Goal: Task Accomplishment & Management: Manage account settings

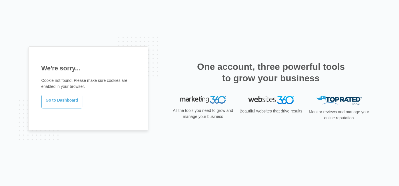
click at [71, 102] on link "Go to Dashboard" at bounding box center [61, 102] width 41 height 14
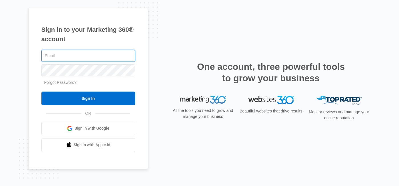
type input "[EMAIL_ADDRESS][DOMAIN_NAME]"
click at [17, 33] on div "Sign in to your Marketing 360® account [EMAIL_ADDRESS][DOMAIN_NAME] Forgot Pass…" at bounding box center [199, 93] width 399 height 186
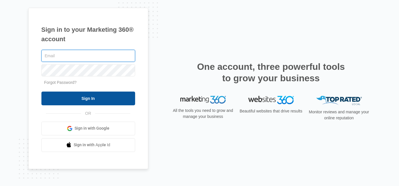
type input "[EMAIL_ADDRESS][DOMAIN_NAME]"
click at [85, 99] on input "Sign In" at bounding box center [88, 98] width 94 height 14
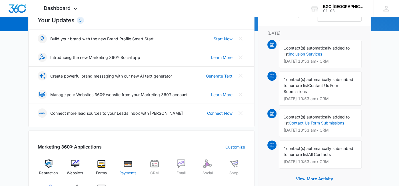
scroll to position [74, 0]
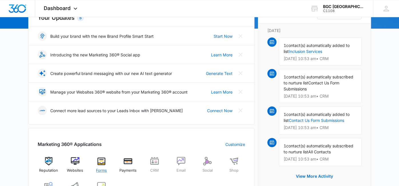
click at [106, 171] on span "Forms" at bounding box center [101, 171] width 11 height 6
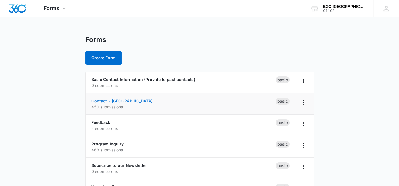
click at [121, 100] on link "Contact - [GEOGRAPHIC_DATA]" at bounding box center [121, 100] width 61 height 5
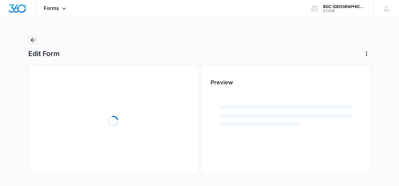
click at [30, 42] on icon "Back" at bounding box center [32, 40] width 7 height 7
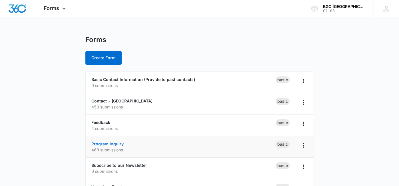
click at [107, 142] on link "Program Inquiry" at bounding box center [107, 143] width 32 height 5
click at [100, 145] on link "Program Inquiry" at bounding box center [107, 143] width 32 height 5
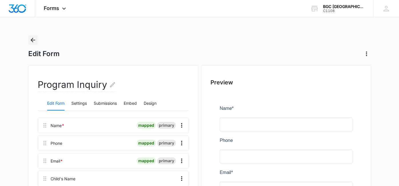
click at [34, 43] on icon "Back" at bounding box center [32, 40] width 7 height 7
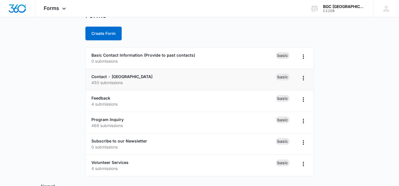
scroll to position [27, 0]
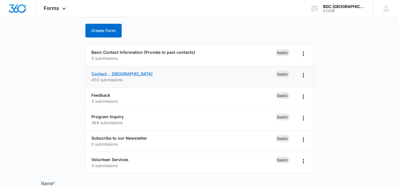
click at [111, 72] on link "Contact - [GEOGRAPHIC_DATA]" at bounding box center [121, 73] width 61 height 5
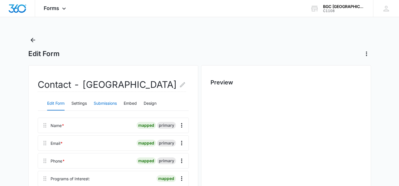
click at [101, 110] on button "Submissions" at bounding box center [105, 104] width 23 height 14
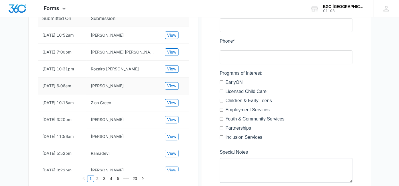
scroll to position [128, 0]
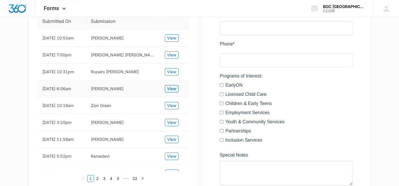
click at [175, 92] on span "View" at bounding box center [171, 88] width 9 height 6
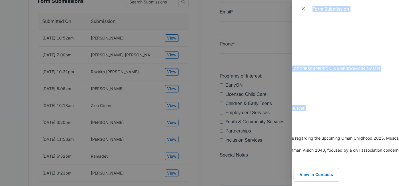
scroll to position [0, 0]
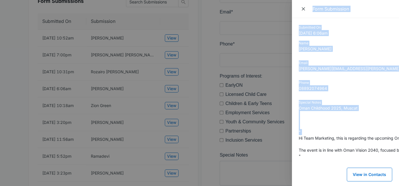
drag, startPoint x: 299, startPoint y: 139, endPoint x: 353, endPoint y: 48, distance: 105.5
click at [275, 143] on div "Form Submission Submitted On 8/07/2025 6:06am Name Afza Anjum Email paul.arvind…" at bounding box center [199, 93] width 399 height 186
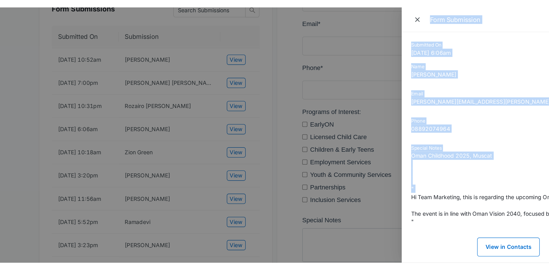
scroll to position [128, 0]
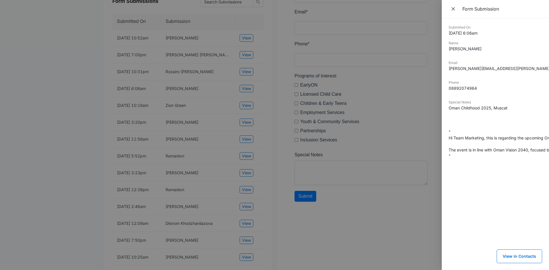
click at [399, 141] on dd "Oman Childhood 2025, Muscat " Hi Team Marketing, this is regarding the upcoming…" at bounding box center [495, 132] width 93 height 54
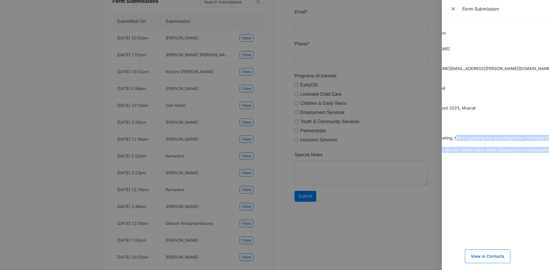
scroll to position [0, 82]
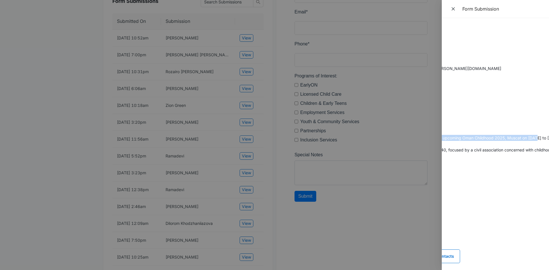
drag, startPoint x: 487, startPoint y: 138, endPoint x: 537, endPoint y: 136, distance: 49.8
click at [399, 136] on dd "Oman Childhood 2025, Muscat " Hi Team Marketing, this is regarding the upcoming…" at bounding box center [413, 132] width 93 height 54
click at [399, 142] on div "Submitted On 8/07/2025 6:06am Name Afza Anjum Email paul.arvind@mail1.ibeconfer…" at bounding box center [495, 144] width 107 height 252
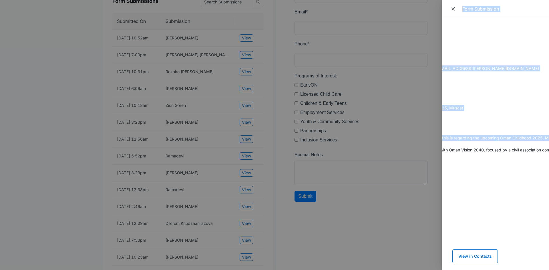
scroll to position [0, 0]
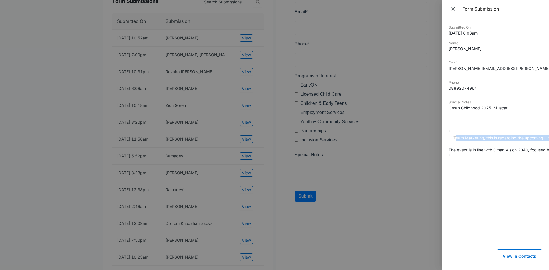
drag, startPoint x: 536, startPoint y: 139, endPoint x: 456, endPoint y: 136, distance: 79.9
click at [399, 136] on dd "Oman Childhood 2025, Muscat " Hi Team Marketing, this is regarding the upcoming…" at bounding box center [495, 132] width 93 height 54
click at [399, 155] on dd "Oman Childhood 2025, Muscat " Hi Team Marketing, this is regarding the upcoming…" at bounding box center [495, 132] width 93 height 54
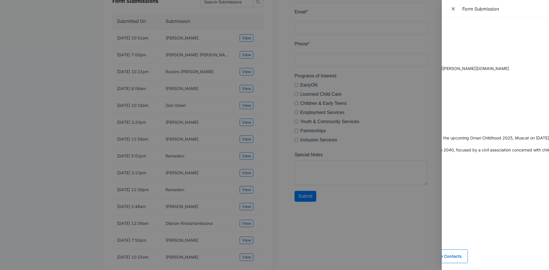
scroll to position [0, 100]
click at [399, 152] on div "Submitted On 8/07/2025 6:06am Name Afza Anjum Email paul.arvind@mail1.ibeconfer…" at bounding box center [495, 144] width 107 height 252
drag, startPoint x: 510, startPoint y: 152, endPoint x: 514, endPoint y: 149, distance: 4.3
click at [399, 151] on dd "Oman Childhood 2025, Muscat " Hi Team Marketing, this is regarding the upcoming…" at bounding box center [395, 132] width 93 height 54
click at [399, 155] on div "Submitted On 8/07/2025 6:06am Name Afza Anjum Email paul.arvind@mail1.ibeconfer…" at bounding box center [495, 144] width 107 height 252
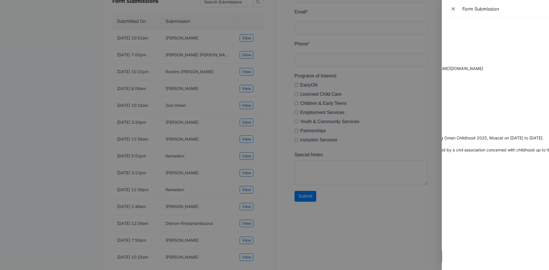
click at [399, 148] on dd "Oman Childhood 2025, Muscat " Hi Team Marketing, this is regarding the upcoming…" at bounding box center [395, 132] width 93 height 54
click at [399, 146] on div "Submitted On 8/07/2025 6:06am Name Afza Anjum Email paul.arvind@mail1.ibeconfer…" at bounding box center [495, 144] width 107 height 252
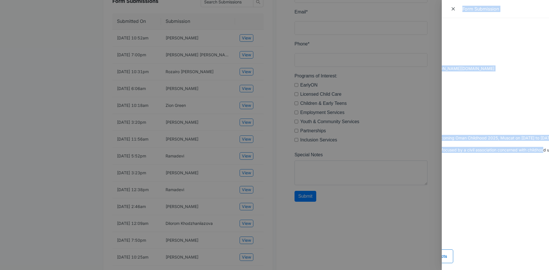
scroll to position [0, 0]
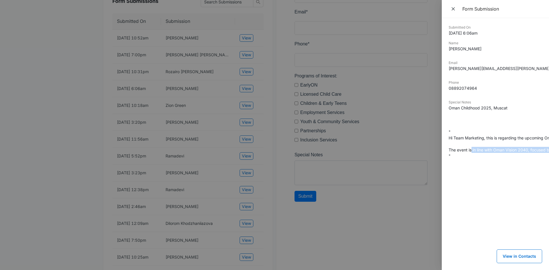
drag, startPoint x: 524, startPoint y: 148, endPoint x: 466, endPoint y: 149, distance: 58.3
click at [399, 149] on dd "Oman Childhood 2025, Muscat " Hi Team Marketing, this is regarding the upcoming…" at bounding box center [495, 132] width 93 height 54
click at [399, 186] on div "Submitted On 8/07/2025 6:06am Name Afza Anjum Email paul.arvind@mail1.ibeconfer…" at bounding box center [495, 144] width 93 height 238
click at [255, 127] on div at bounding box center [274, 135] width 549 height 270
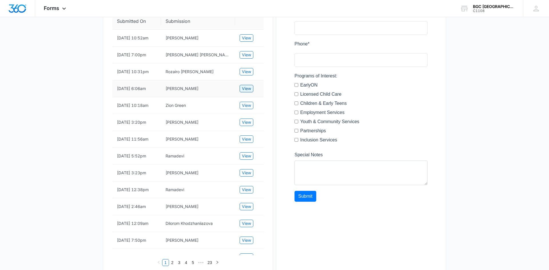
click at [244, 92] on span "View" at bounding box center [246, 88] width 9 height 6
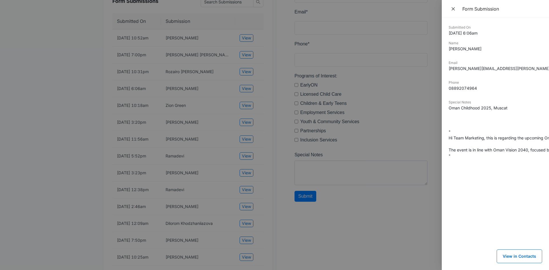
click at [240, 186] on div at bounding box center [274, 135] width 549 height 270
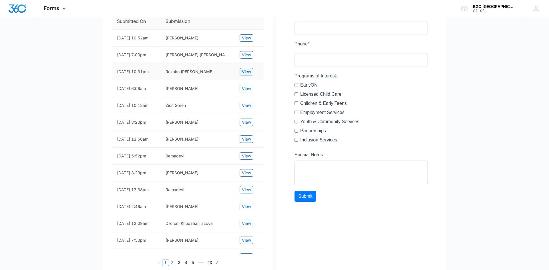
click at [243, 75] on button "View" at bounding box center [247, 71] width 14 height 7
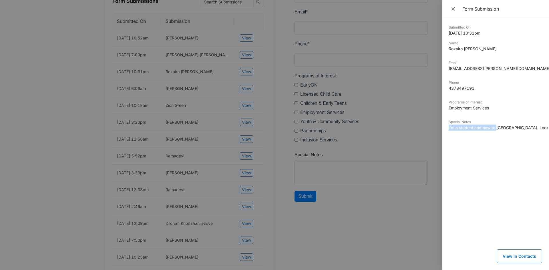
drag, startPoint x: 497, startPoint y: 128, endPoint x: 443, endPoint y: 130, distance: 53.5
click at [399, 130] on div "Submitted On 8/07/2025 10:31pm Name Rozairo Shawn Rameshkumar Email rozairo.sha…" at bounding box center [495, 144] width 107 height 252
click at [399, 127] on dd "I'm a student and new to Canada. Looking for a job. Kindly help me." at bounding box center [495, 128] width 93 height 6
click at [197, 90] on div at bounding box center [274, 135] width 549 height 270
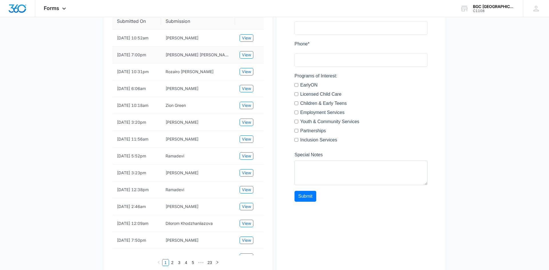
click at [239, 63] on td "View" at bounding box center [249, 55] width 29 height 17
click at [246, 58] on span "View" at bounding box center [246, 55] width 9 height 6
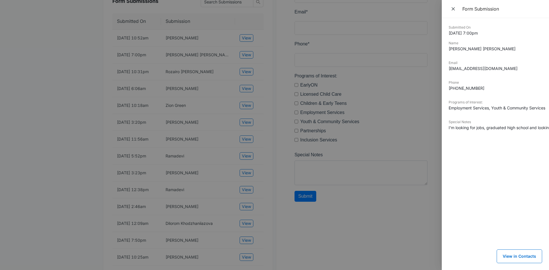
click at [103, 78] on div at bounding box center [274, 135] width 549 height 270
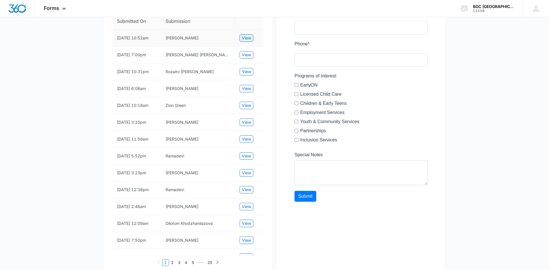
click at [251, 42] on button "View" at bounding box center [247, 37] width 14 height 7
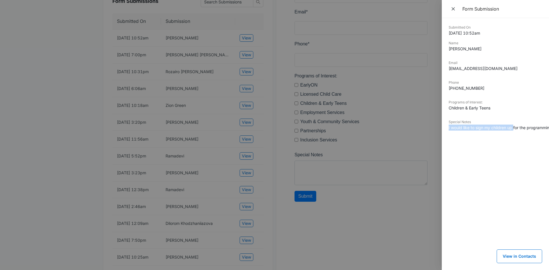
drag, startPoint x: 513, startPoint y: 129, endPoint x: 443, endPoint y: 128, distance: 70.3
click at [399, 128] on div "Submitted On 8/12/2025 10:52am Name Jacqueline Levesque Email jtlevesque8@gmail…" at bounding box center [495, 144] width 107 height 252
click at [399, 116] on dl "Submitted On 8/12/2025 10:52am Name Jacqueline Levesque Email jtlevesque8@gmail…" at bounding box center [495, 82] width 93 height 114
click at [184, 98] on div at bounding box center [274, 135] width 549 height 270
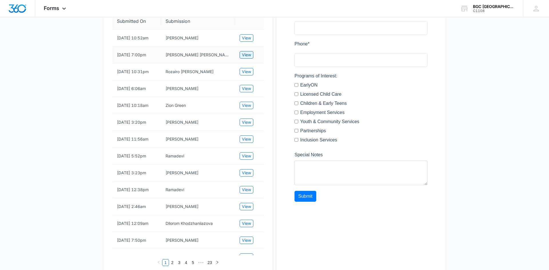
click at [243, 58] on span "View" at bounding box center [246, 55] width 9 height 6
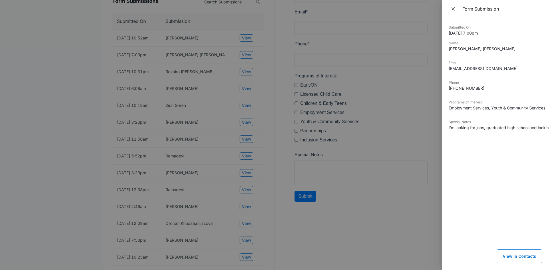
click at [166, 88] on div at bounding box center [274, 135] width 549 height 270
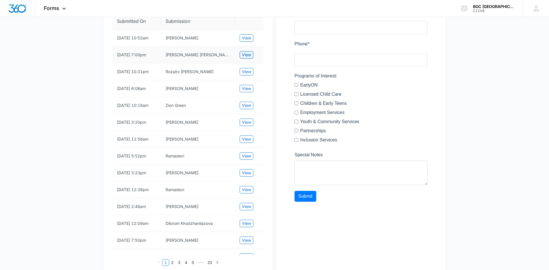
click at [250, 58] on span "View" at bounding box center [246, 55] width 9 height 6
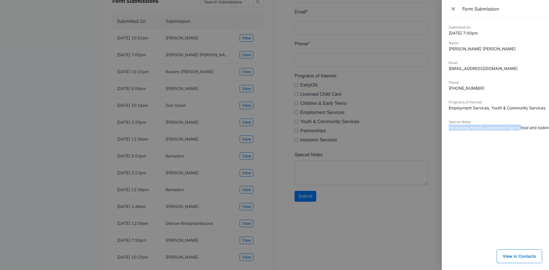
drag, startPoint x: 522, startPoint y: 130, endPoint x: 484, endPoint y: 122, distance: 38.2
click at [399, 122] on div "Special Notes I'm looking for jobs, graduated high school and looking to earn m…" at bounding box center [495, 127] width 93 height 15
click at [178, 90] on div at bounding box center [274, 135] width 549 height 270
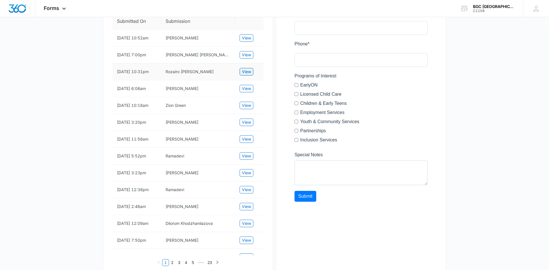
click at [252, 75] on button "View" at bounding box center [247, 71] width 14 height 7
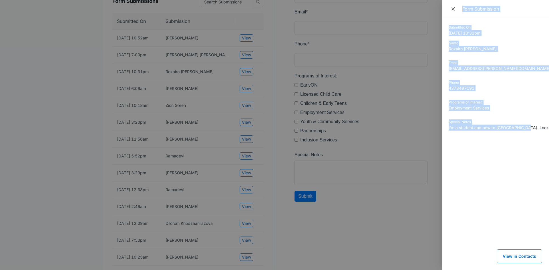
drag, startPoint x: 525, startPoint y: 126, endPoint x: 437, endPoint y: 134, distance: 88.2
click at [399, 137] on div "Form Submission Submitted On 8/07/2025 10:31pm Name Rozairo Shawn Rameshkumar E…" at bounding box center [274, 135] width 549 height 270
click at [399, 108] on dd "Employment Services" at bounding box center [495, 108] width 93 height 6
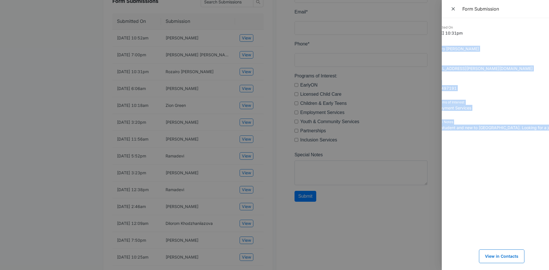
scroll to position [0, 26]
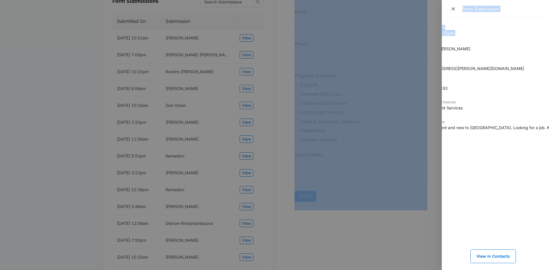
drag, startPoint x: 449, startPoint y: 49, endPoint x: 549, endPoint y: 133, distance: 129.9
click at [399, 133] on html "Forms Apps Reputation Websites Forms CRM Email Social Shop Payments Content Ads…" at bounding box center [274, 7] width 549 height 270
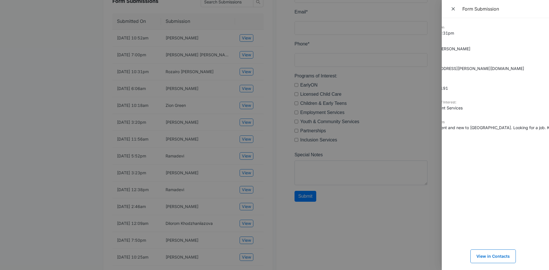
click at [399, 126] on dd "I'm a student and new to Canada. Looking for a job. Kindly help me." at bounding box center [468, 128] width 93 height 6
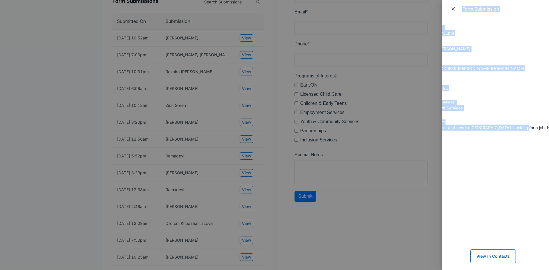
scroll to position [0, 0]
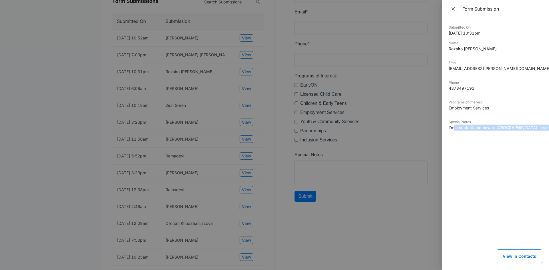
drag, startPoint x: 520, startPoint y: 127, endPoint x: 467, endPoint y: 80, distance: 70.9
click at [399, 127] on dd "I'm a student and new to Canada. Looking for a job. Kindly help me." at bounding box center [495, 128] width 93 height 6
click at [399, 73] on div "Email rozairo.shawn@gmail.com" at bounding box center [495, 67] width 93 height 15
click at [112, 42] on div at bounding box center [274, 135] width 549 height 270
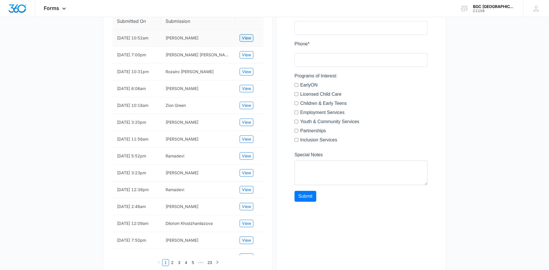
click at [247, 41] on span "View" at bounding box center [246, 38] width 9 height 6
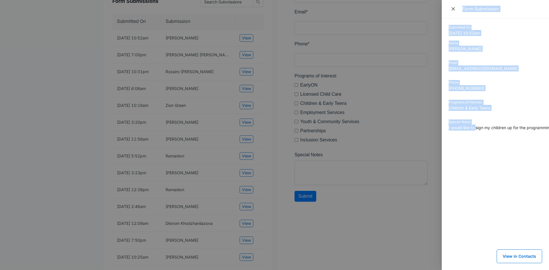
drag, startPoint x: 476, startPoint y: 129, endPoint x: 451, endPoint y: 132, distance: 25.0
click at [394, 132] on div "Form Submission Submitted On 8/12/2025 10:52am Name Jacqueline Levesque Email j…" at bounding box center [274, 135] width 549 height 270
click at [399, 113] on div "Programs of Interest: Children & Early Teens" at bounding box center [495, 107] width 93 height 15
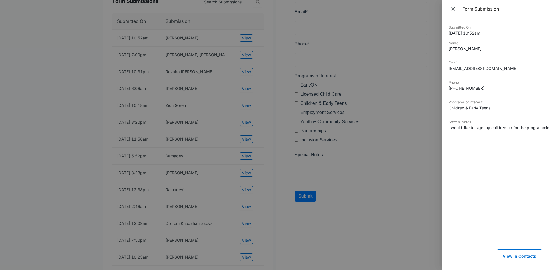
click at [156, 83] on div at bounding box center [274, 135] width 549 height 270
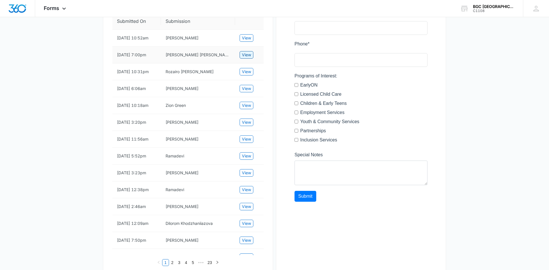
click at [249, 58] on span "View" at bounding box center [246, 55] width 9 height 6
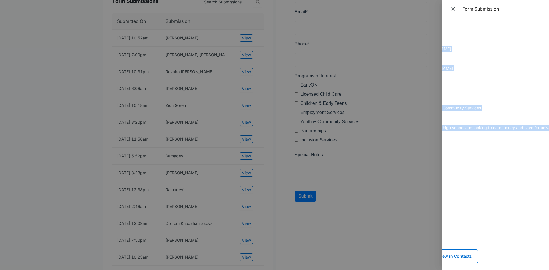
scroll to position [0, 76]
drag, startPoint x: 449, startPoint y: 45, endPoint x: 545, endPoint y: 128, distance: 126.8
click at [399, 128] on dl "Submitted On 8/08/2025 7:00pm Name Katelyn Patricia Rosario Email rosariokately…" at bounding box center [419, 82] width 93 height 114
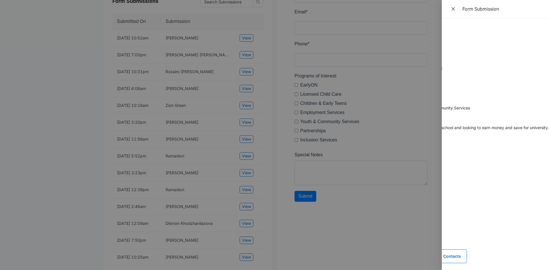
click at [140, 133] on div at bounding box center [274, 135] width 549 height 270
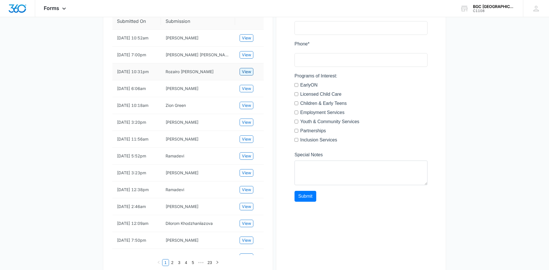
click at [246, 75] on span "View" at bounding box center [246, 72] width 9 height 6
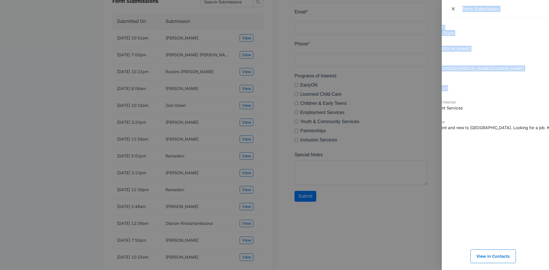
scroll to position [0, 0]
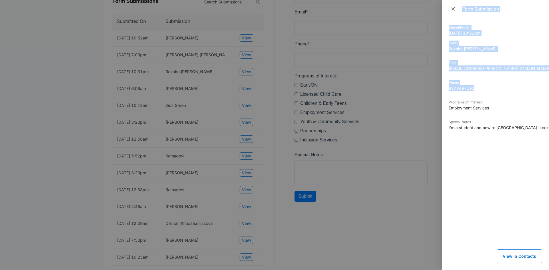
drag, startPoint x: 449, startPoint y: 92, endPoint x: 460, endPoint y: 78, distance: 18.1
click at [399, 91] on div "Form Submission Submitted On 8/07/2025 10:31pm Name Rozairo Shawn Rameshkumar E…" at bounding box center [274, 135] width 549 height 270
click at [399, 47] on dd "Rozairo Shawn Rameshkumar" at bounding box center [495, 49] width 93 height 6
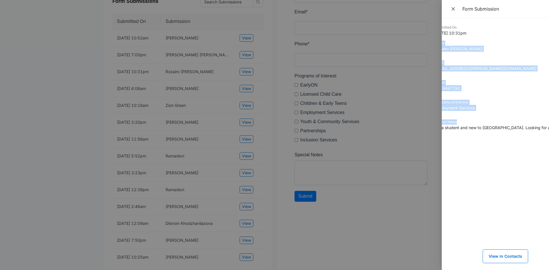
scroll to position [0, 26]
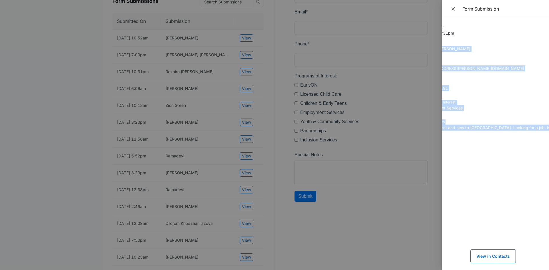
drag, startPoint x: 449, startPoint y: 45, endPoint x: 546, endPoint y: 129, distance: 127.9
click at [399, 129] on html "Forms Apps Reputation Websites Forms CRM Email Social Shop Payments Content Ads…" at bounding box center [274, 7] width 549 height 270
copy dl "Name Rozairo Shawn Rameshkumar Email rozairo.shawn@gmail.com Phone 4378497191 P…"
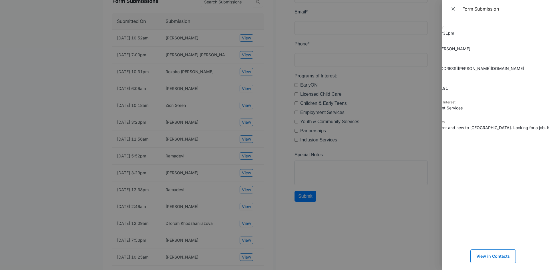
click at [216, 148] on div at bounding box center [274, 135] width 549 height 270
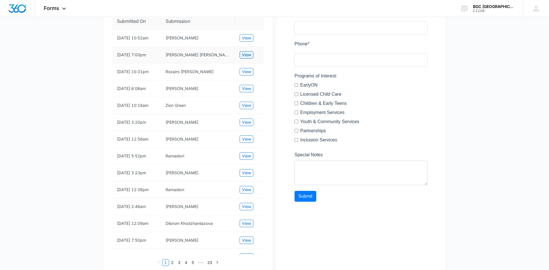
click at [248, 58] on span "View" at bounding box center [246, 55] width 9 height 6
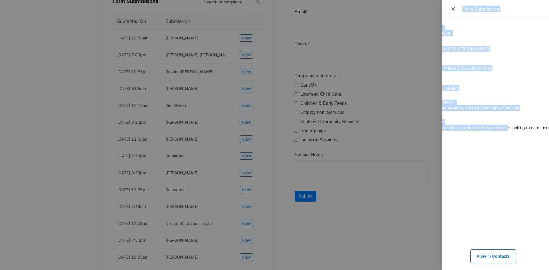
scroll to position [0, 0]
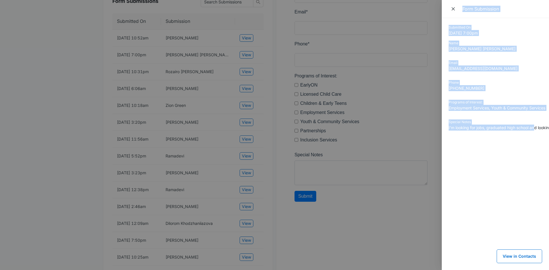
drag, startPoint x: 507, startPoint y: 126, endPoint x: 470, endPoint y: 54, distance: 80.2
click at [399, 133] on div "Form Submission Submitted On 8/08/2025 7:00pm Name Katelyn Patricia Rosario Ema…" at bounding box center [274, 135] width 549 height 270
click at [399, 45] on dt "Name" at bounding box center [495, 43] width 93 height 5
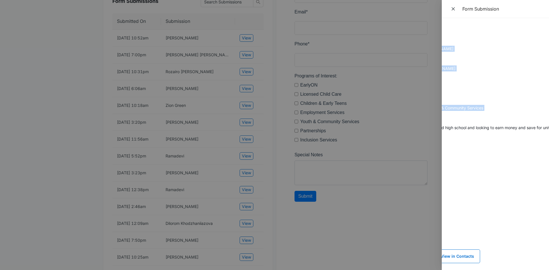
scroll to position [0, 76]
drag, startPoint x: 449, startPoint y: 43, endPoint x: 545, endPoint y: 129, distance: 128.6
click at [399, 129] on dl "Submitted On 8/08/2025 7:00pm Name Katelyn Patricia Rosario Email rosariokately…" at bounding box center [419, 82] width 93 height 114
copy dl "Name Katelyn Patricia Rosario Email rosariokatelyn06@gmail.com Phone (437) 860-…"
click at [267, 69] on div at bounding box center [274, 135] width 549 height 270
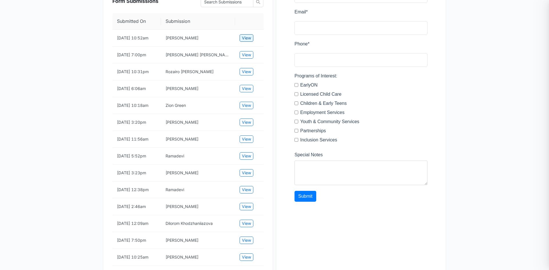
click at [248, 41] on span "View" at bounding box center [246, 38] width 9 height 6
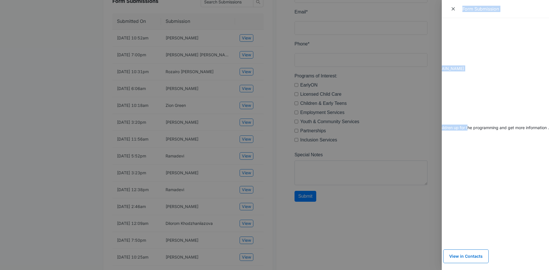
scroll to position [0, 0]
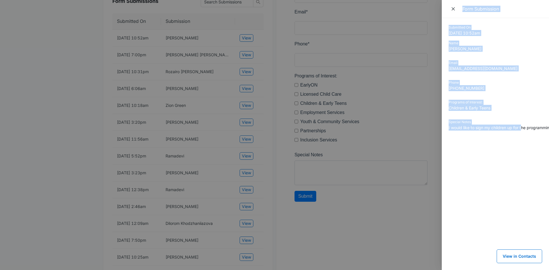
drag, startPoint x: 467, startPoint y: 128, endPoint x: 386, endPoint y: 125, distance: 81.3
click at [399, 133] on div "Form Submission Submitted On 8/12/2025 10:52am Name Jacqueline Levesque Email j…" at bounding box center [274, 135] width 549 height 270
click at [399, 138] on dl "Submitted On 8/12/2025 10:52am Name Jacqueline Levesque Email jtlevesque8@gmail…" at bounding box center [495, 82] width 93 height 114
click at [399, 34] on dd "8/12/2025 10:52am" at bounding box center [495, 33] width 93 height 6
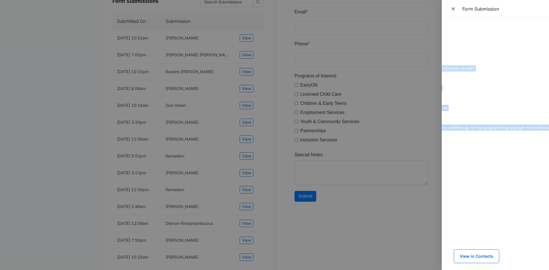
scroll to position [0, 54]
drag, startPoint x: 449, startPoint y: 43, endPoint x: 545, endPoint y: 128, distance: 128.8
click at [399, 128] on dl "Submitted On 8/12/2025 10:52am Name Jacqueline Levesque Email jtlevesque8@gmail…" at bounding box center [441, 82] width 93 height 114
copy dl "Name Jacqueline Levesque Email jtlevesque8@gmail.com Phone 416 892-3021 Program…"
